Goal: Task Accomplishment & Management: Manage account settings

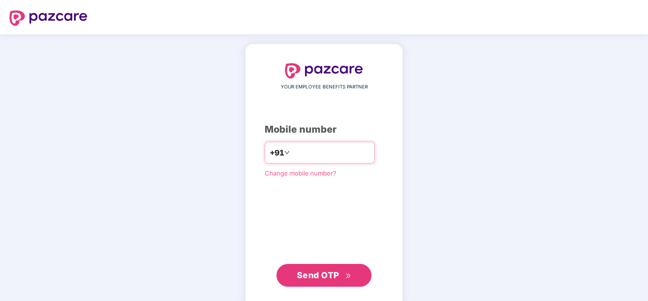
click at [323, 152] on input "number" at bounding box center [331, 152] width 78 height 15
type input "**********"
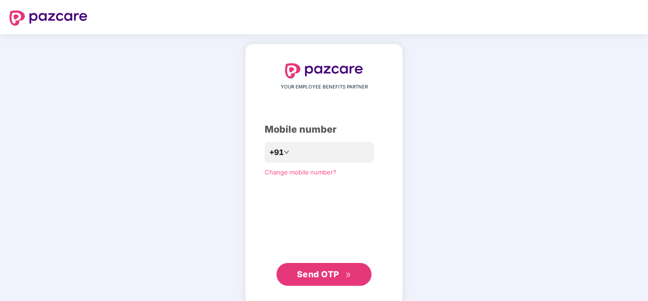
click at [321, 279] on span "Send OTP" at bounding box center [324, 273] width 55 height 13
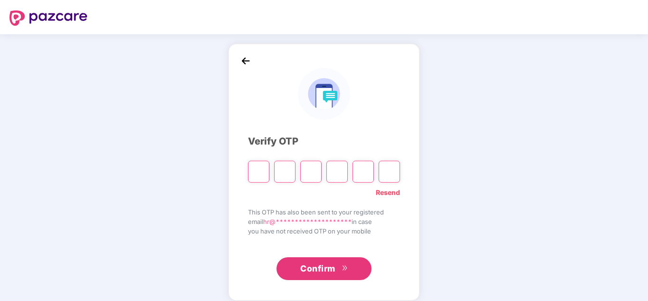
paste input "*"
type input "*"
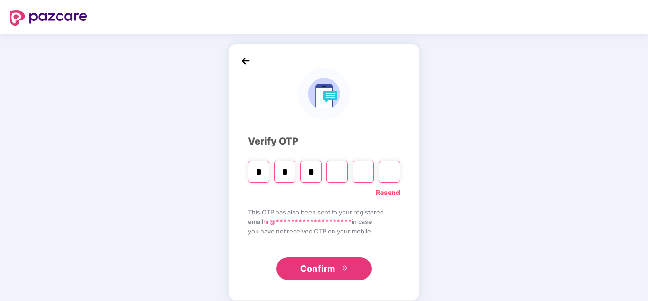
type input "*"
